Goal: Answer question/provide support

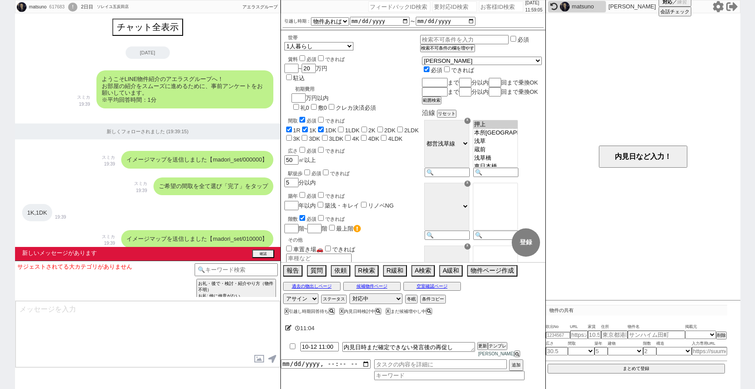
select select "15"
select select "0"
select select "69"
select select "[DATE]"
select select
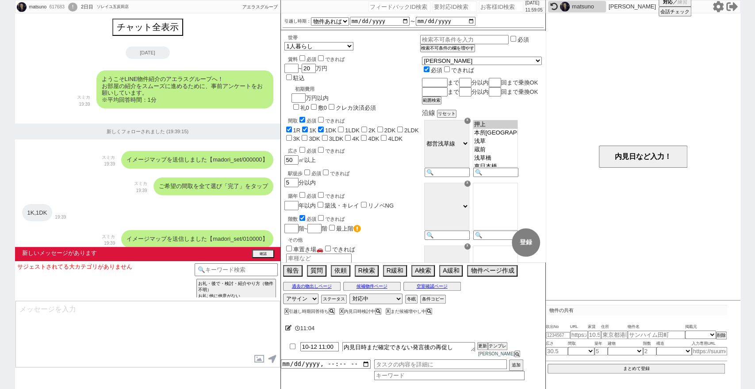
scroll to position [48, 0]
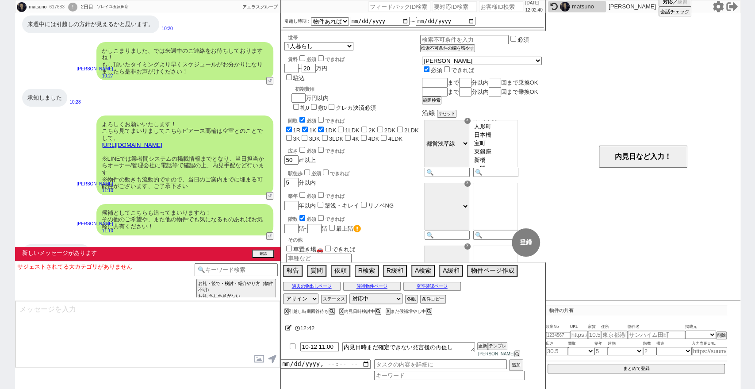
drag, startPoint x: 13, startPoint y: 43, endPoint x: 250, endPoint y: 43, distance: 237.2
click at [13, 43] on div "matsuno 617683 ! 0 2日目 ソレイユ[PERSON_NAME]店 冬眠中 自社客 アエラスグループ スミカ_BPO チャット全表示 [DAT…" at bounding box center [377, 194] width 755 height 389
click at [481, 9] on input "number" at bounding box center [501, 6] width 44 height 11
paste input "616733"
type input "616733"
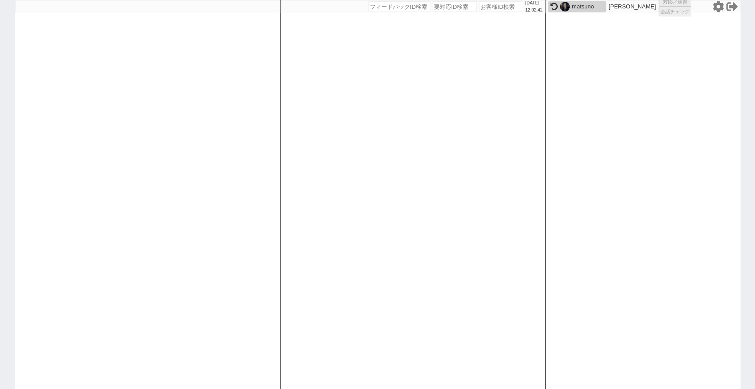
select select
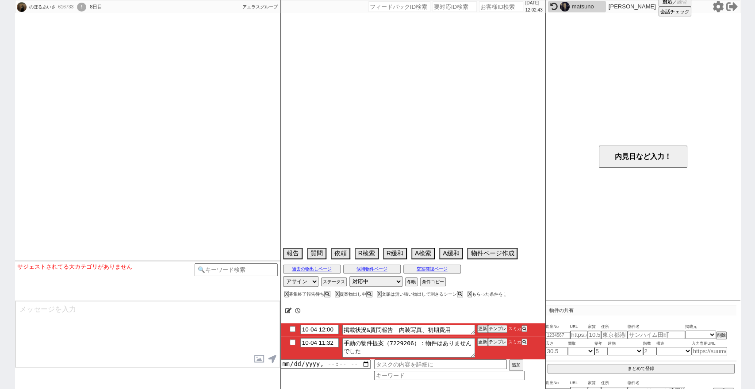
type textarea "10月頭他社内見"
select select "15"
select select "1"
select select "811"
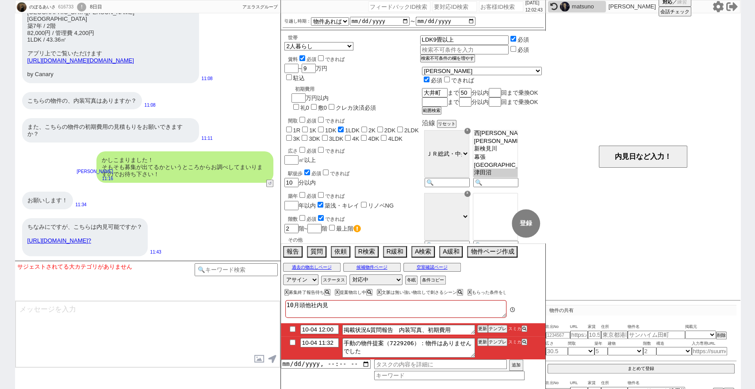
scroll to position [20, 0]
click at [0, 254] on div "のぼるあいさ 616733 ! 0 8日目 アエラス船橋店 冬眠中 自社客 アエラスグループ スミカ_BPO チャット全表示 [DATE] ようこそLINE物…" at bounding box center [377, 194] width 755 height 389
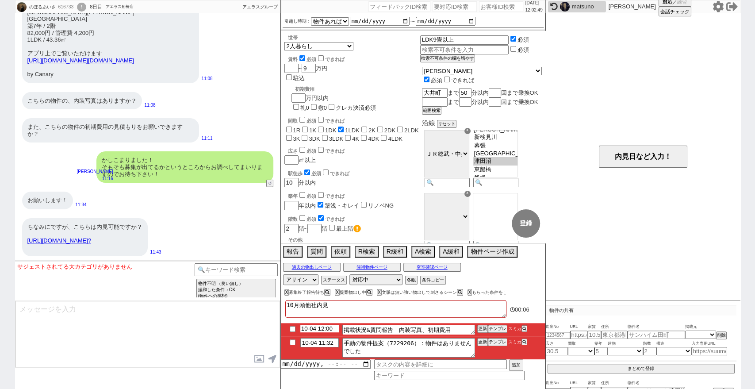
click at [326, 331] on input "10-04 12:00" at bounding box center [319, 329] width 38 height 8
click at [332, 328] on input "10-04 13:00" at bounding box center [319, 329] width 38 height 8
type input "10-04 13:30"
click at [327, 339] on input "10-04 11:32" at bounding box center [319, 342] width 38 height 8
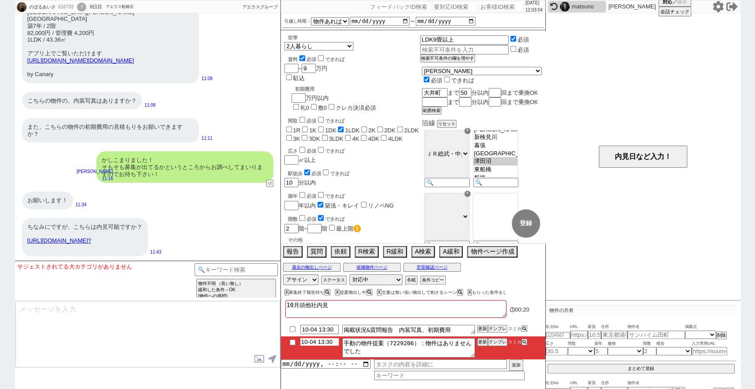
type input "10-04 13:30"
click at [488, 350] on li "10-04 13:30 手動の物件提案（7229206）：物件はありませんでした 更新 テンプレ スミカ" at bounding box center [413, 347] width 265 height 23
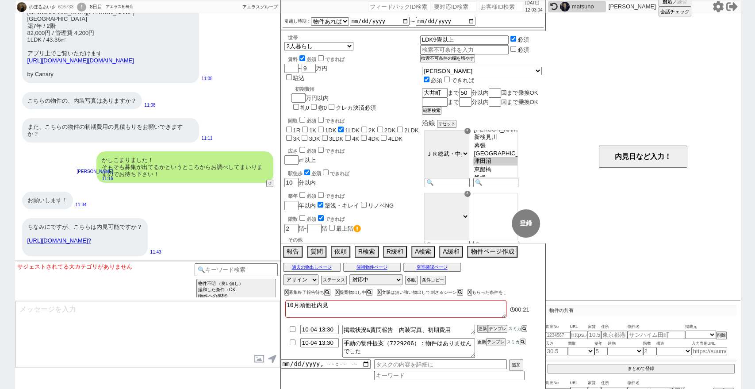
click at [484, 342] on button "更新" at bounding box center [481, 342] width 9 height 6
click at [0, 293] on div "のぼるあいさ 616733 ! 0 8日目 アエラス船橋店 冬眠中 自社客 アエラスグループ スミカ_BPO チャット全表示 [DATE] ようこそLINE物…" at bounding box center [377, 194] width 755 height 389
click at [0, 250] on div "のぼるあいさ 616733 ! 0 8日目 アエラス船橋店 冬眠中 自社客 アエラスグループ スミカ_BPO チャット全表示 [DATE] ようこそLINE物…" at bounding box center [377, 194] width 755 height 389
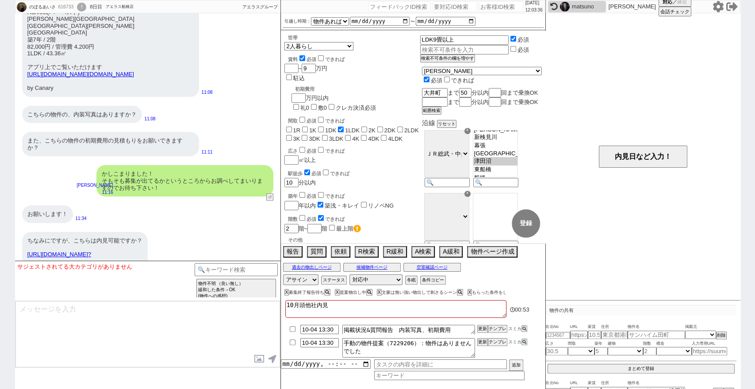
scroll to position [3967, 0]
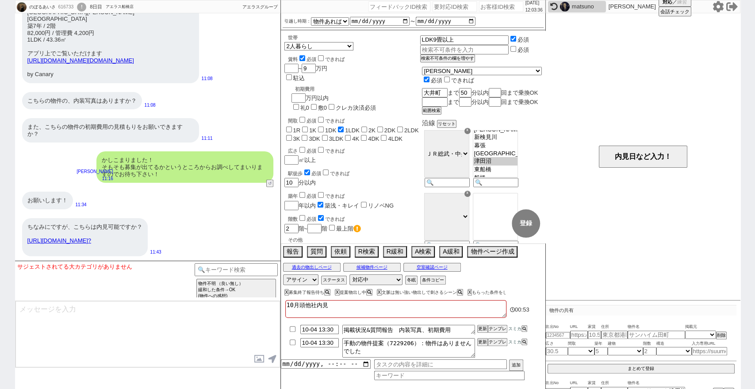
click at [91, 244] on link "[URL][DOMAIN_NAME]?" at bounding box center [59, 240] width 64 height 7
click at [291, 14] on button "☓" at bounding box center [289, 9] width 16 height 18
click at [307, 270] on button "過去の物出しページ" at bounding box center [312, 267] width 58 height 7
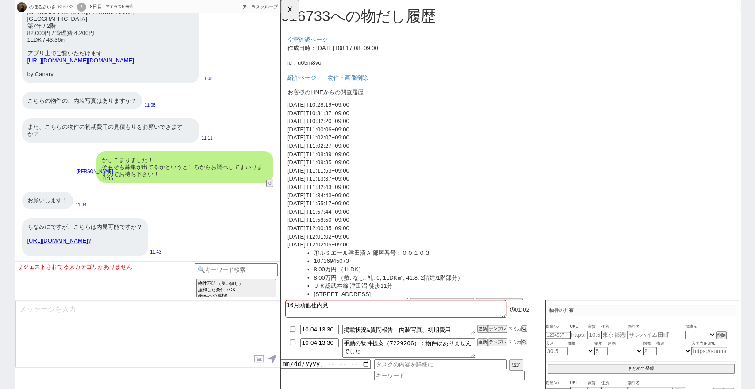
scroll to position [0, 0]
click at [290, 10] on button "☓" at bounding box center [289, 9] width 16 height 18
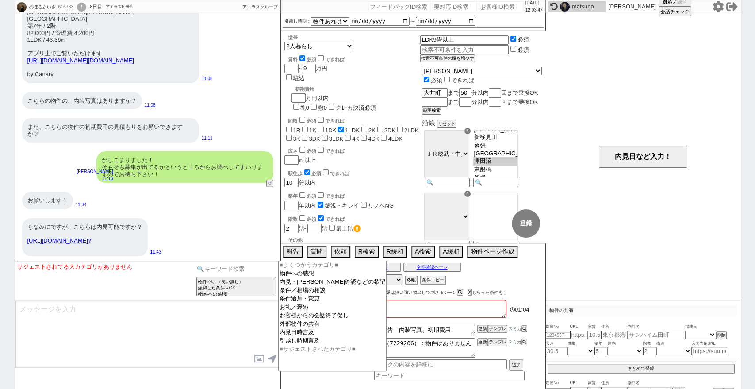
click at [262, 268] on input at bounding box center [237, 268] width 84 height 11
click at [299, 282] on option "内見・[PERSON_NAME]確認などの希望" at bounding box center [333, 282] width 108 height 8
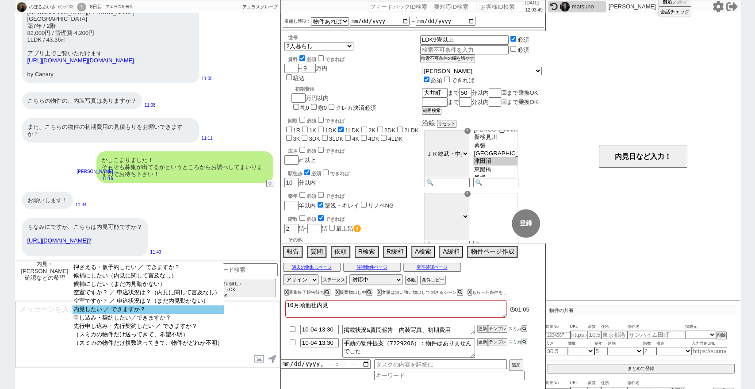
select select "内見したい ／ できますか？"
click at [216, 320] on select "押さえる・仮予約したい ／ できますか？ 候補にしたい（内見に関して言及なし） 候補にしたい（まだ内見動かない） 空室ですか？ ／ 申込状況は？（内見に関して…" at bounding box center [148, 312] width 151 height 98
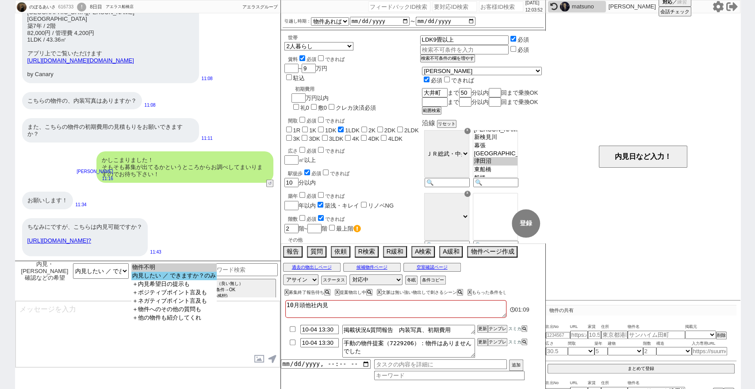
select select "内見したい ／ できますか？のみ"
click at [217, 278] on option "内見したい ／ できますか？のみ" at bounding box center [173, 276] width 85 height 8
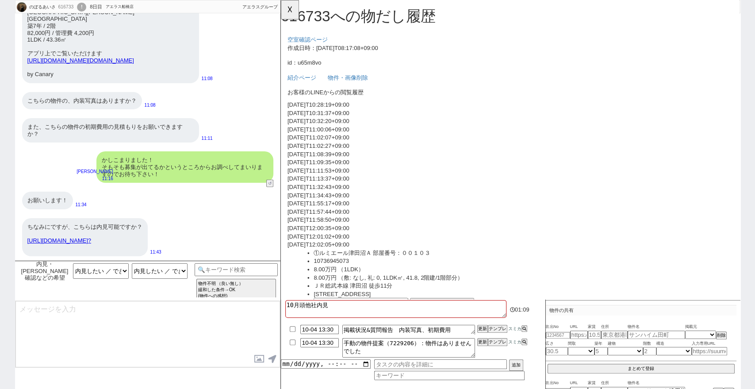
click at [138, 248] on div "ちなみにですが、こちらは内見可能ですか？ [URL][DOMAIN_NAME]?" at bounding box center [85, 237] width 126 height 38
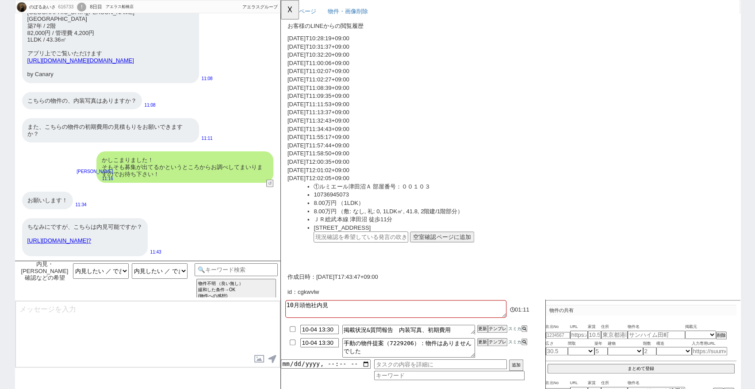
scroll to position [147, 0]
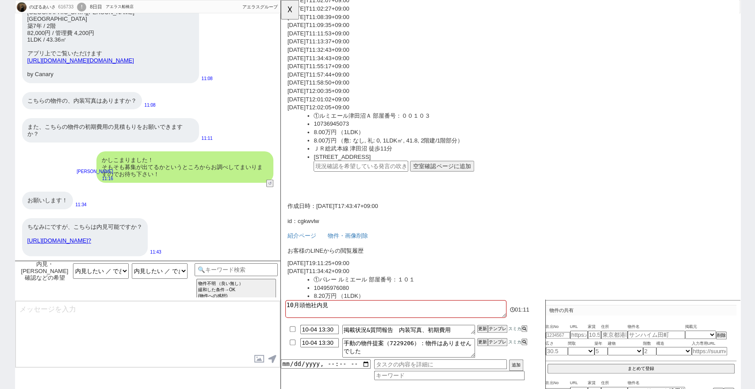
click at [408, 174] on input "text" at bounding box center [367, 179] width 102 height 12
paste input "37242918"
type input "37242918"
click at [429, 177] on button "空室確認ページに追加" at bounding box center [453, 179] width 69 height 12
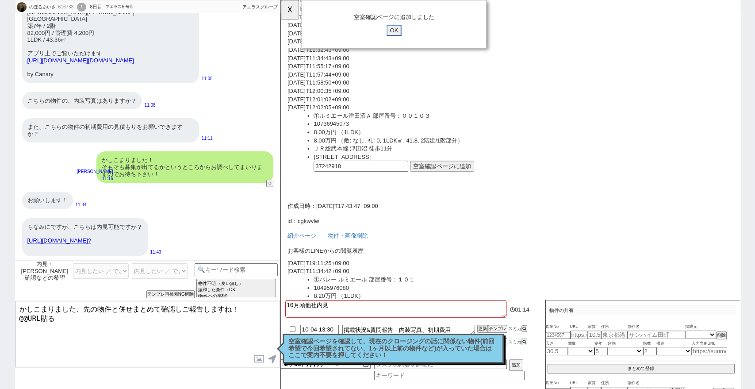
click at [401, 33] on input "OK" at bounding box center [402, 33] width 16 height 12
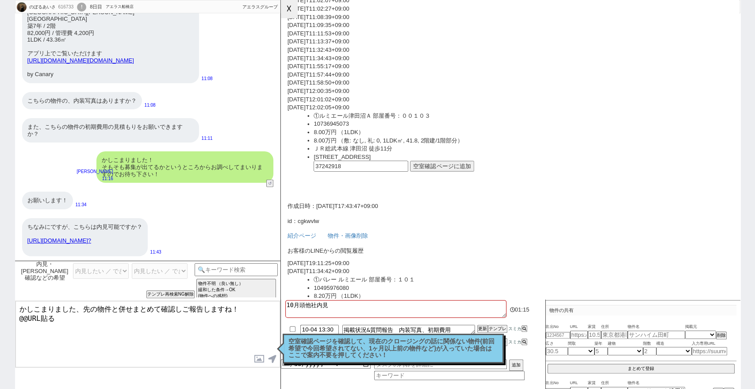
click at [292, 10] on button "☓" at bounding box center [289, 9] width 16 height 18
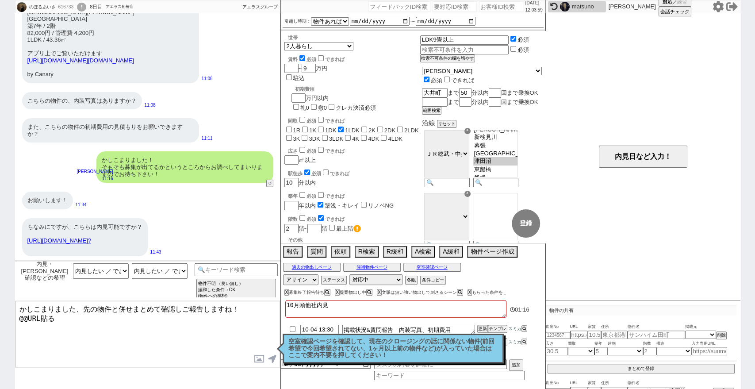
click at [340, 350] on p "空室確認ページを確認して、現在のクロージングの話に関係ない物件(前回希望で今回希望されてない、1ヶ月以上前の物件など)が入っていた場合はここで案内不要を押して…" at bounding box center [394, 348] width 210 height 21
drag, startPoint x: 133, startPoint y: 322, endPoint x: 0, endPoint y: 312, distance: 133.5
click at [0, 312] on div "のぼるあいさ 616733 ! 0 8日目 アエラス船橋店 冬眠中 自社客 アエラスグループ スミカ_BPO チャット全表示 [DATE] ようこそLINE物…" at bounding box center [377, 194] width 755 height 389
type textarea "かしこまりました、先の物件と併せまとめて確認しご報告しますね！"
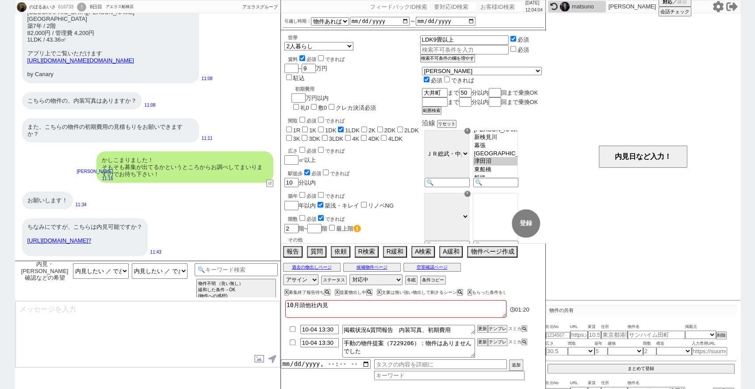
scroll to position [4000, 0]
type input "10-04 12:00"
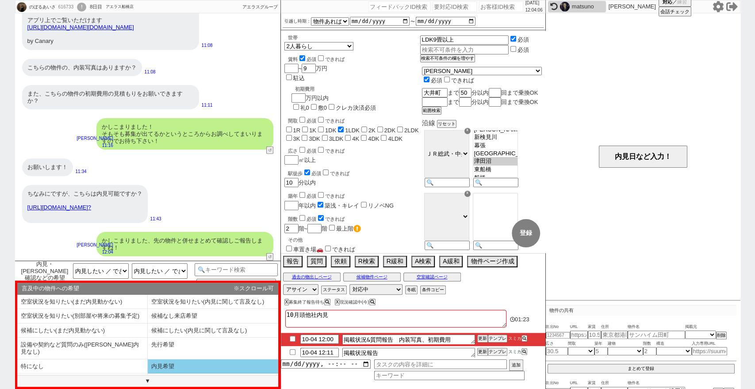
click at [211, 360] on li "内見希望" at bounding box center [213, 366] width 131 height 15
select select "内見希望"
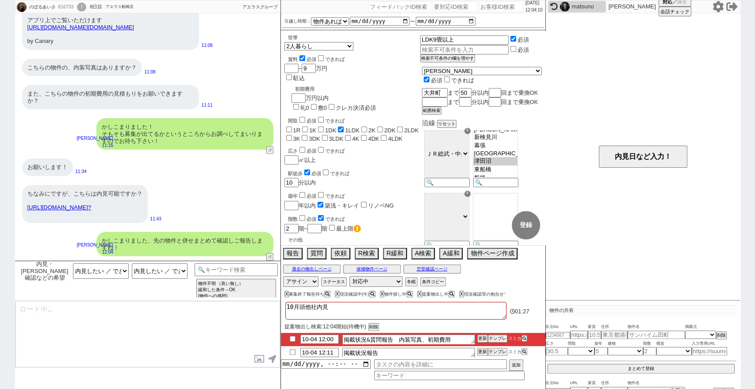
type textarea "直近ご都合つかれるお時間はいかがでしょうか？ ※新着含めより多く回るため3時間〜確保ください"
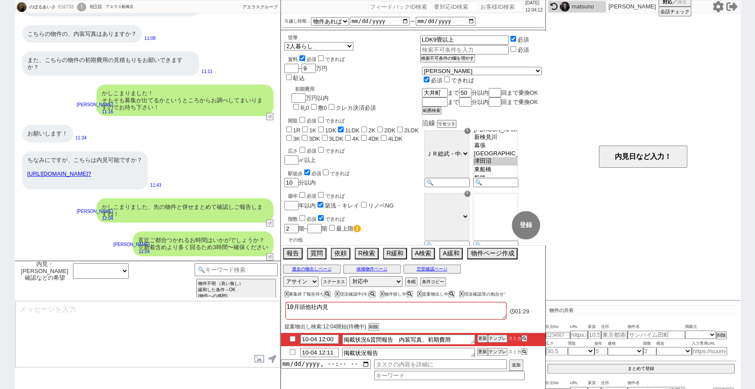
scroll to position [4033, 0]
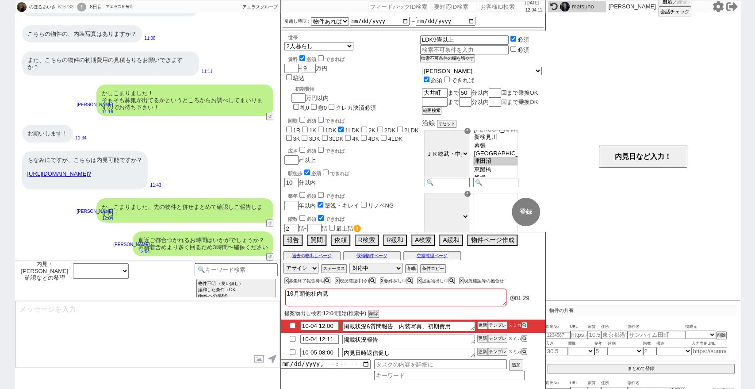
type input "10-04 12:19"
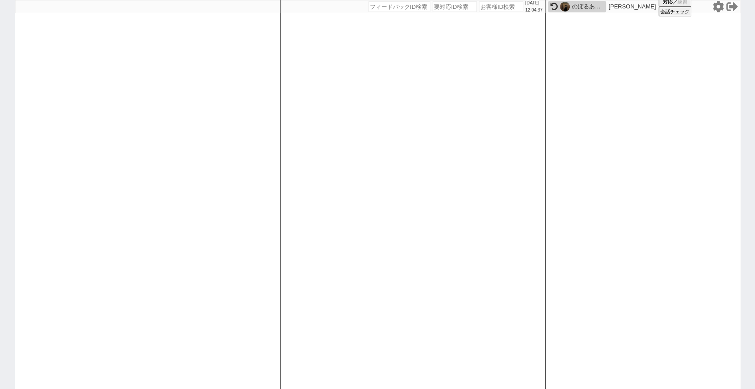
click at [0, 212] on div "[DATE] 12:04:37 候補物件を追加してしてください 紹介した物件一覧 他社物件を追加する 空室確認ページに追加・削除 紹介した物件一覧 他社物件を…" at bounding box center [377, 194] width 755 height 389
click at [480, 10] on input "number" at bounding box center [501, 6] width 44 height 11
paste input "617486"
type input "617486"
select select "1"
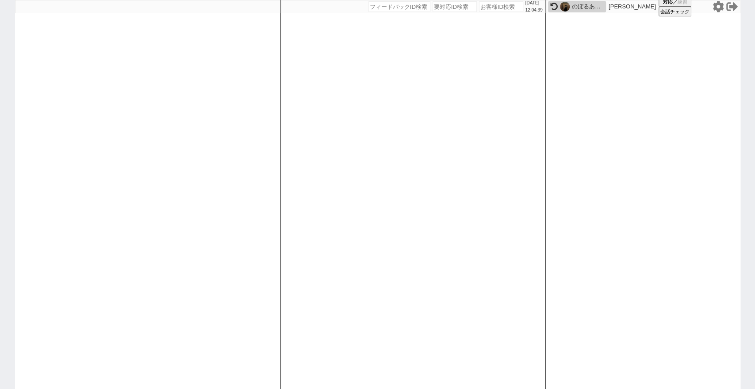
select select "1"
select select
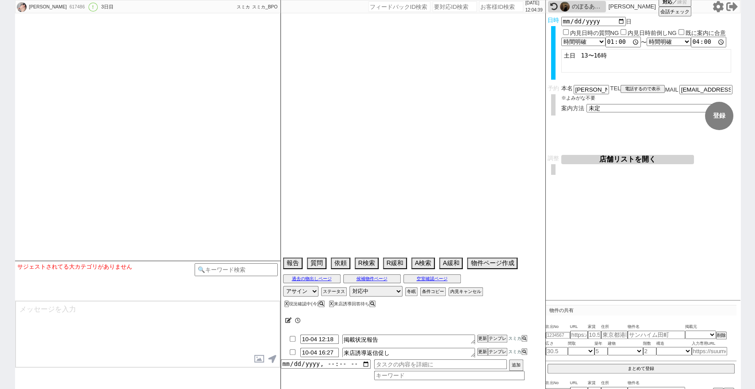
select select "13"
select select "6"
select select "19"
select select "615"
select select "78"
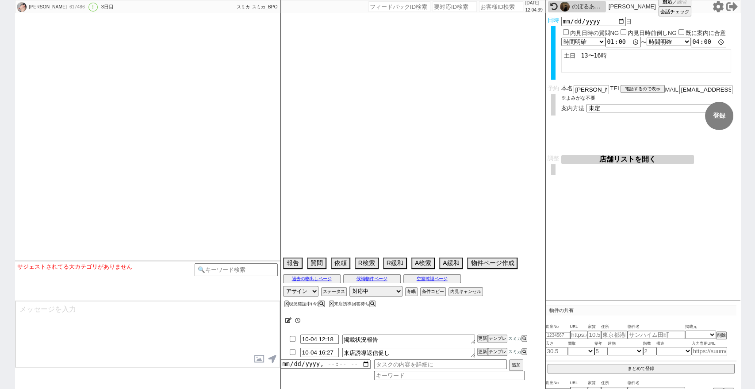
select select "[DATE]"
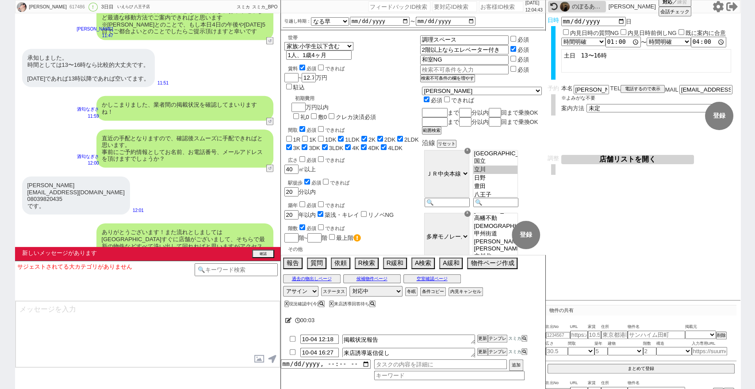
scroll to position [3662, 0]
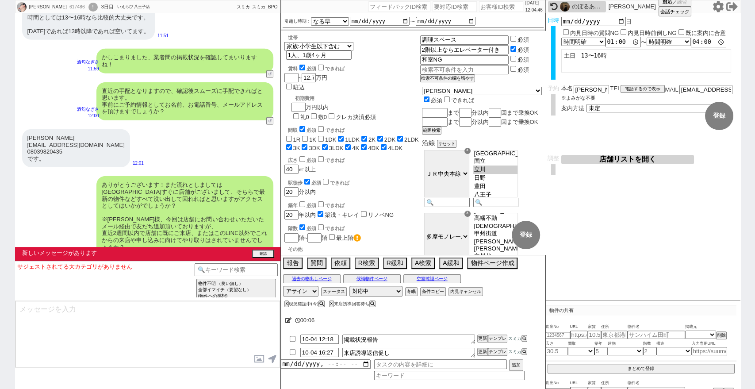
click at [205, 340] on textarea at bounding box center [147, 334] width 265 height 66
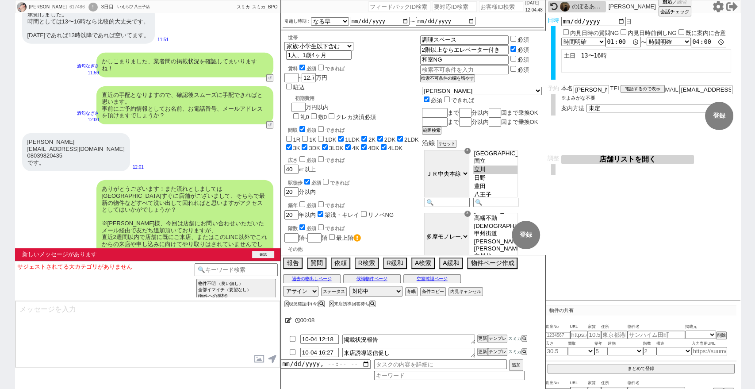
click at [267, 255] on button "確認" at bounding box center [263, 254] width 22 height 7
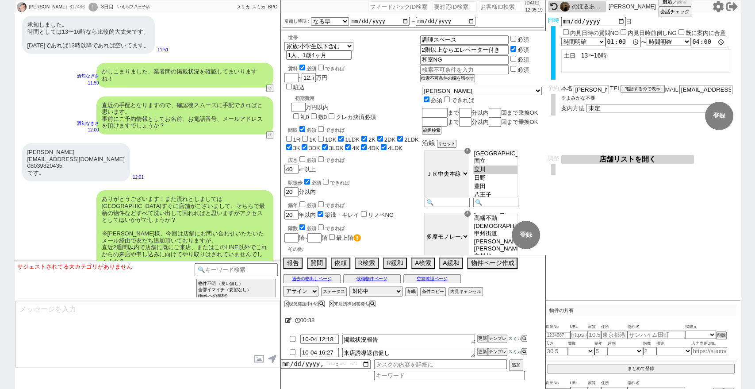
drag, startPoint x: 0, startPoint y: 236, endPoint x: 44, endPoint y: 225, distance: 45.2
click at [0, 236] on div "暁 617486 ! 0 3日目 いえらび 八王子店 冬眠中 自社客 スミカ スミカ_BPO チャット全表示 [DATE] ようこそLINE物件紹介のスミカへ…" at bounding box center [377, 194] width 755 height 389
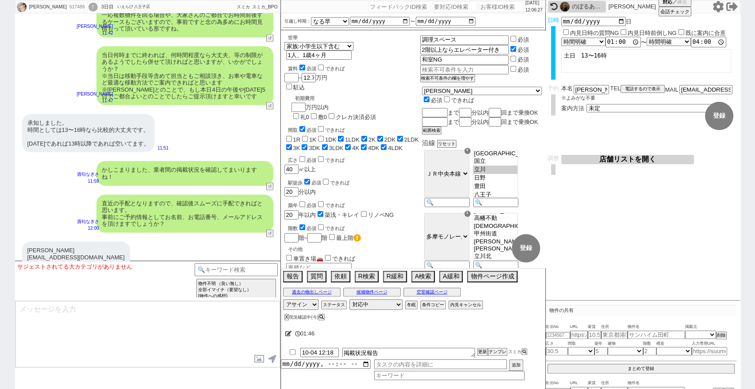
click at [0, 237] on div "暁 617486 ! 0 3日目 いえらび 八王子店 冬眠中 自社客 スミカ スミカ_BPO チャット全表示 [DATE] ようこそLINE物件紹介のスミカへ…" at bounding box center [377, 194] width 755 height 389
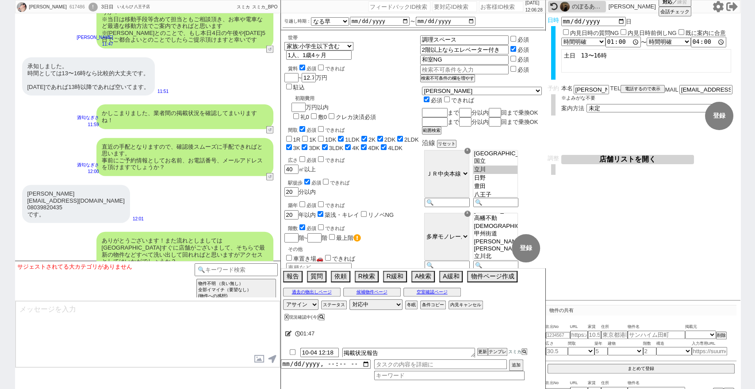
scroll to position [3648, 0]
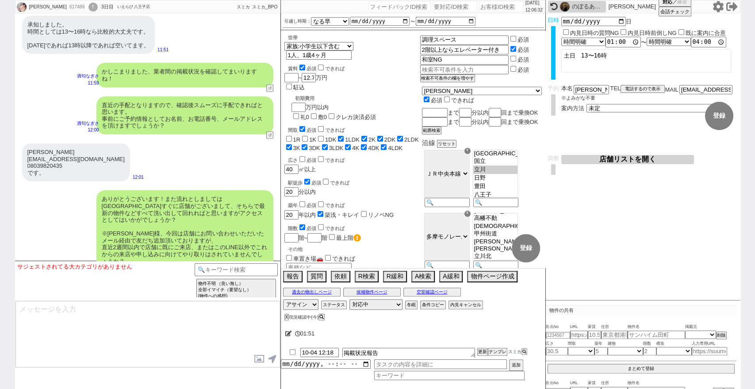
click at [67, 8] on div "617486" at bounding box center [77, 7] width 20 height 7
click at [244, 281] on div "アクセスとしては [PERSON_NAME] がベストです。 直近ではなにも申し込みしてないです。 12:04" at bounding box center [148, 297] width 266 height 33
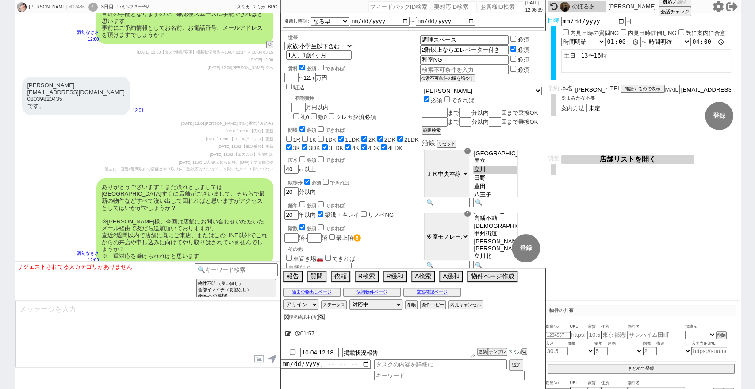
scroll to position [5130, 0]
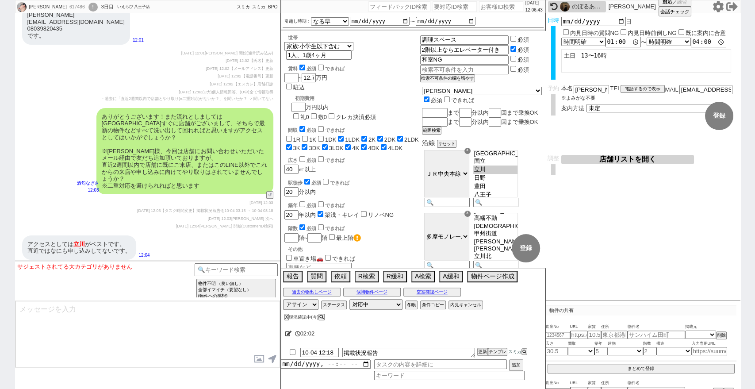
drag, startPoint x: 59, startPoint y: 0, endPoint x: 43, endPoint y: 31, distance: 34.2
click at [44, 31] on div "冨松　暁 [EMAIL_ADDRESS][DOMAIN_NAME] 08039820435 です。" at bounding box center [76, 25] width 108 height 38
click at [703, 238] on div "内見日など入力！ 変更 なし 登録 日時 [DATE] 内見日時の質問NG 内見日時前倒しNG 既に案内に合意 言及なし 時間明確 午前 午後 お昼 夕方・夜…" at bounding box center [643, 156] width 195 height 287
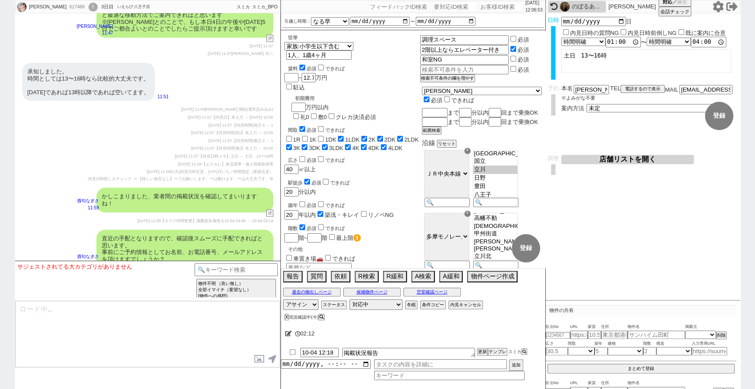
scroll to position [5193, 0]
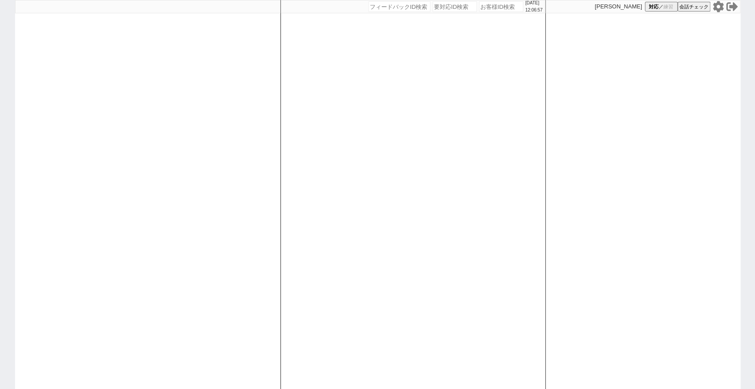
click at [719, 11] on icon at bounding box center [718, 6] width 11 height 11
